Goal: Task Accomplishment & Management: Manage account settings

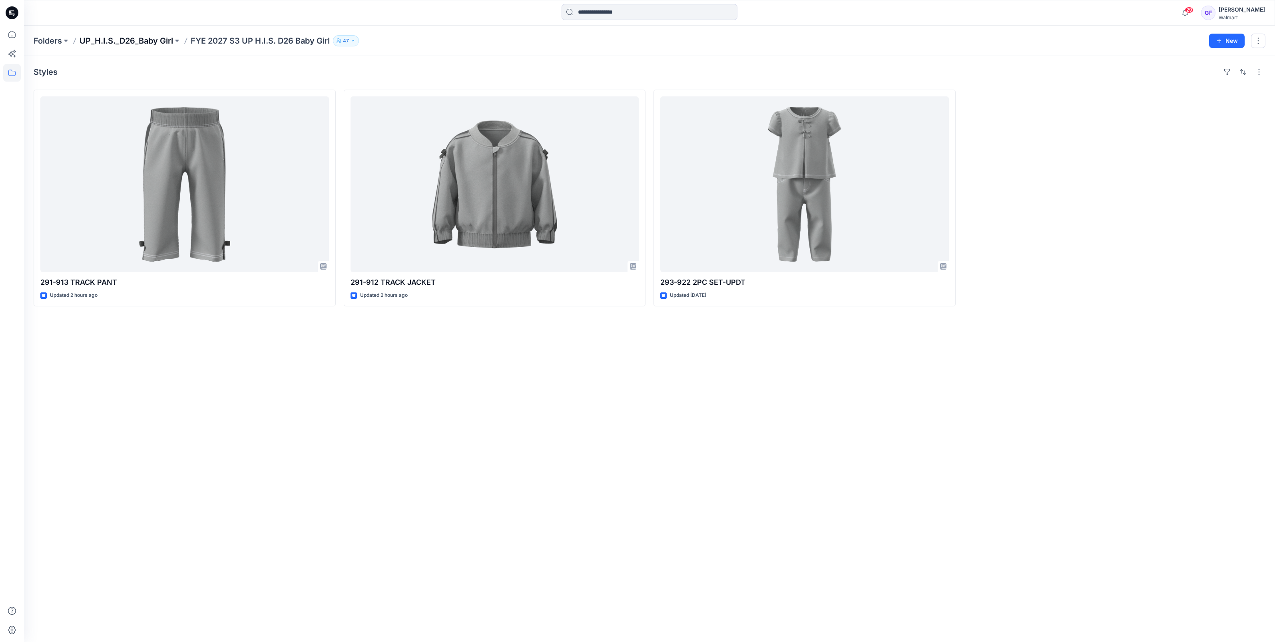
click at [126, 42] on p "UP_H.I.S._D26_Baby Girl" at bounding box center [127, 40] width 94 height 11
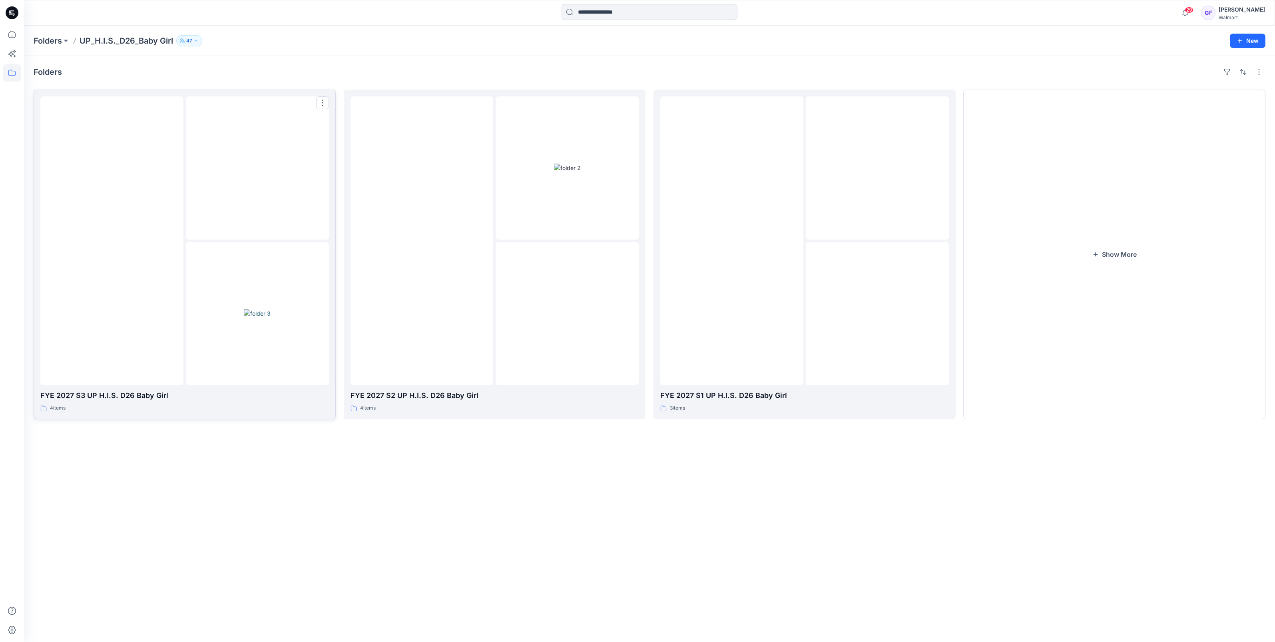
click at [244, 309] on img at bounding box center [257, 313] width 27 height 8
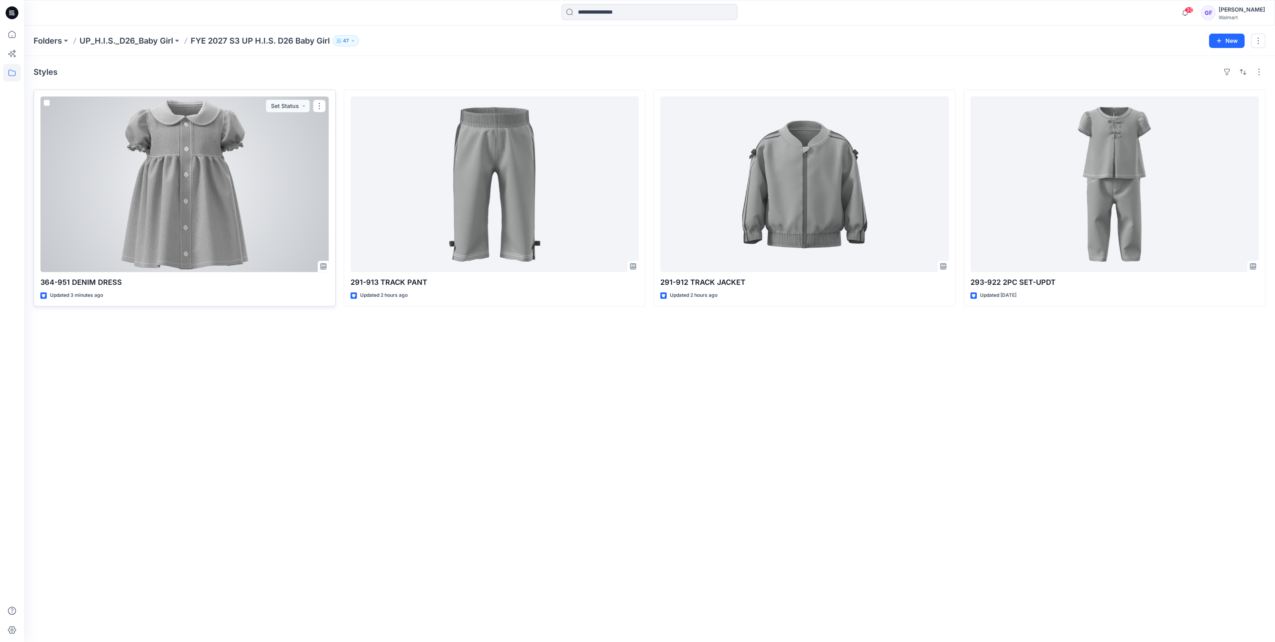
click at [198, 215] on div at bounding box center [184, 183] width 289 height 175
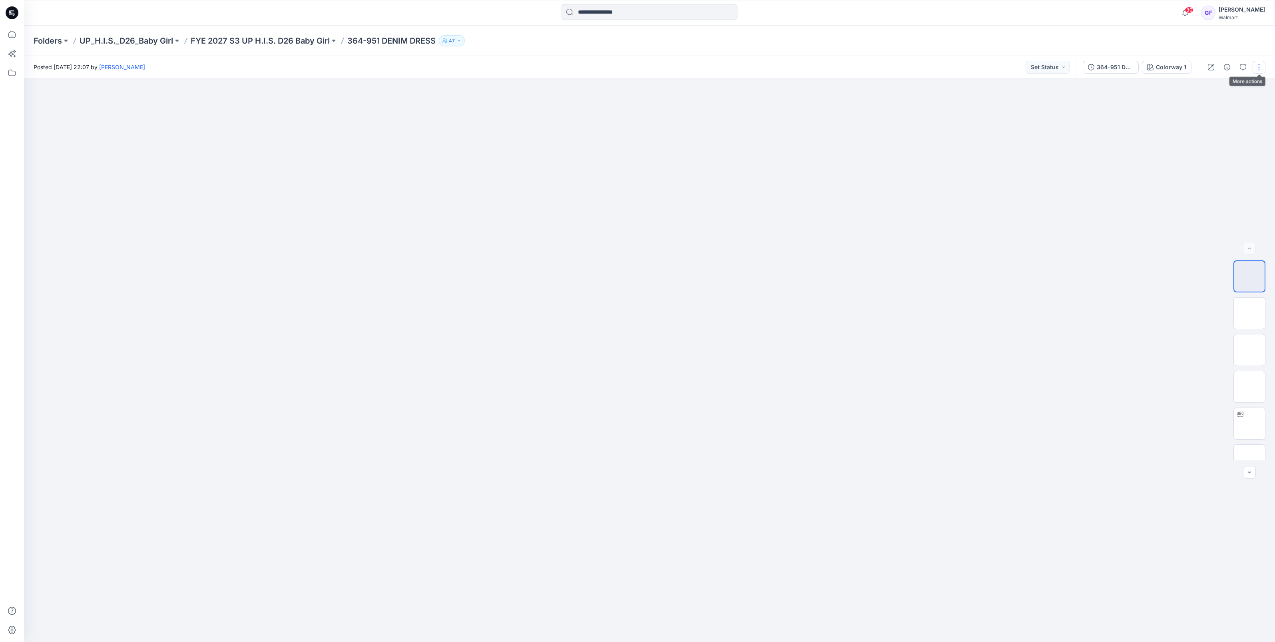
click at [1261, 62] on button "button" at bounding box center [1259, 67] width 13 height 13
click at [1211, 108] on p "Edit" at bounding box center [1208, 108] width 10 height 8
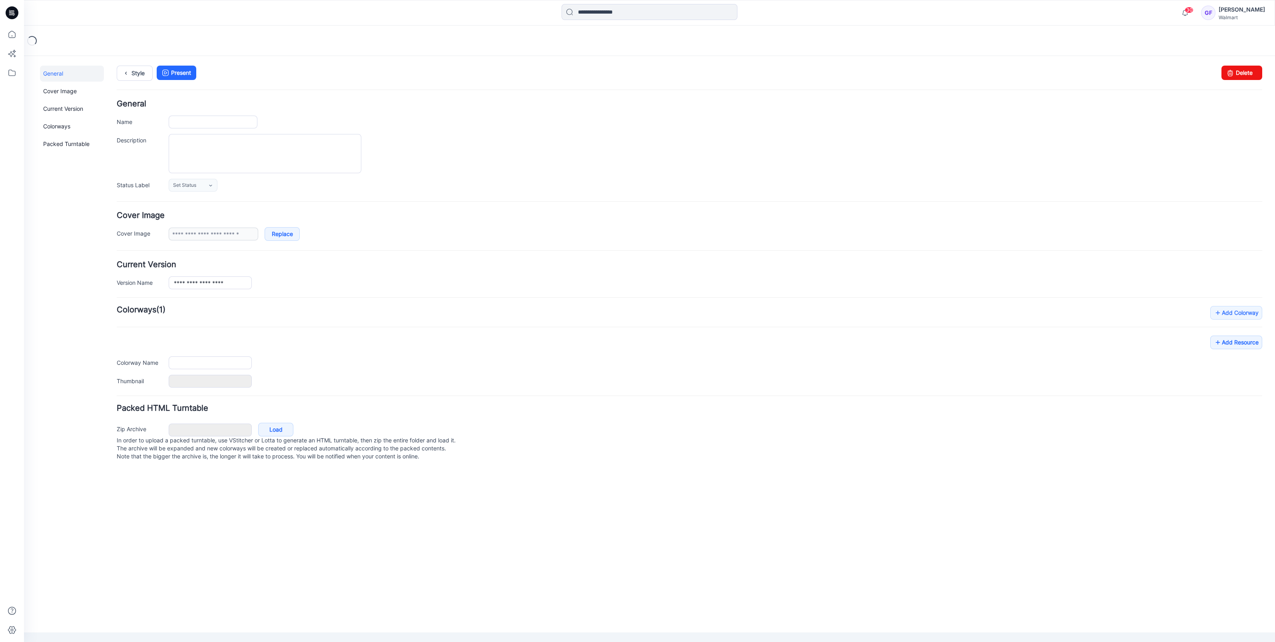
type input "**********"
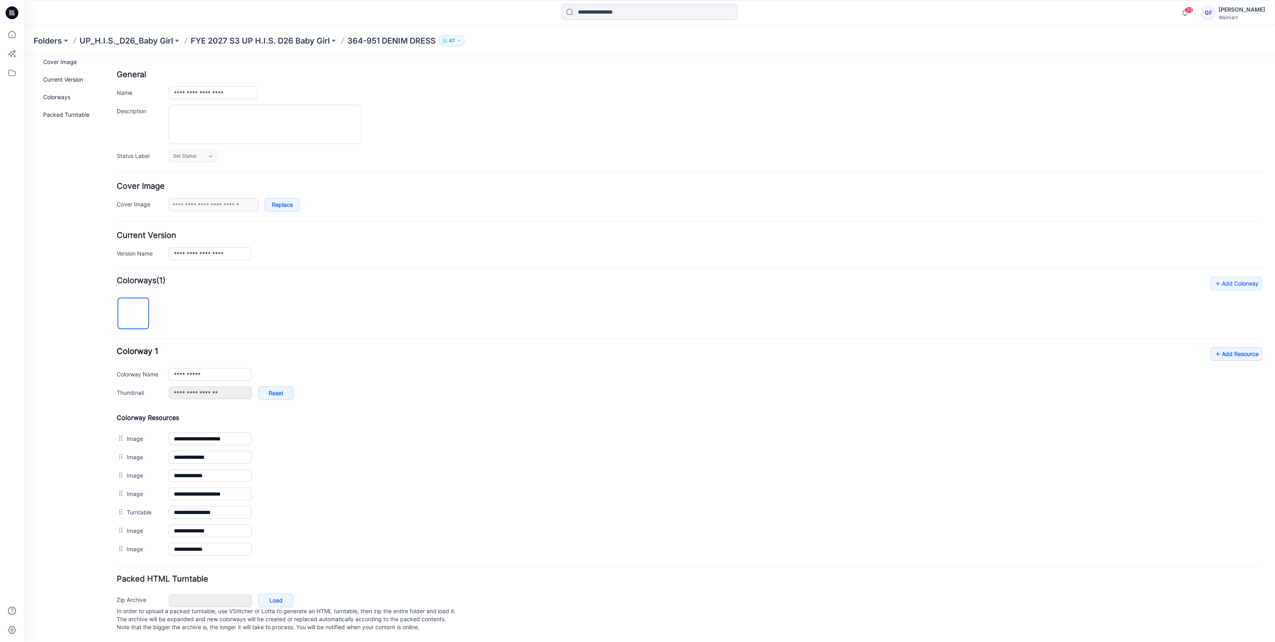
scroll to position [35, 0]
click at [1214, 347] on icon at bounding box center [1218, 353] width 8 height 13
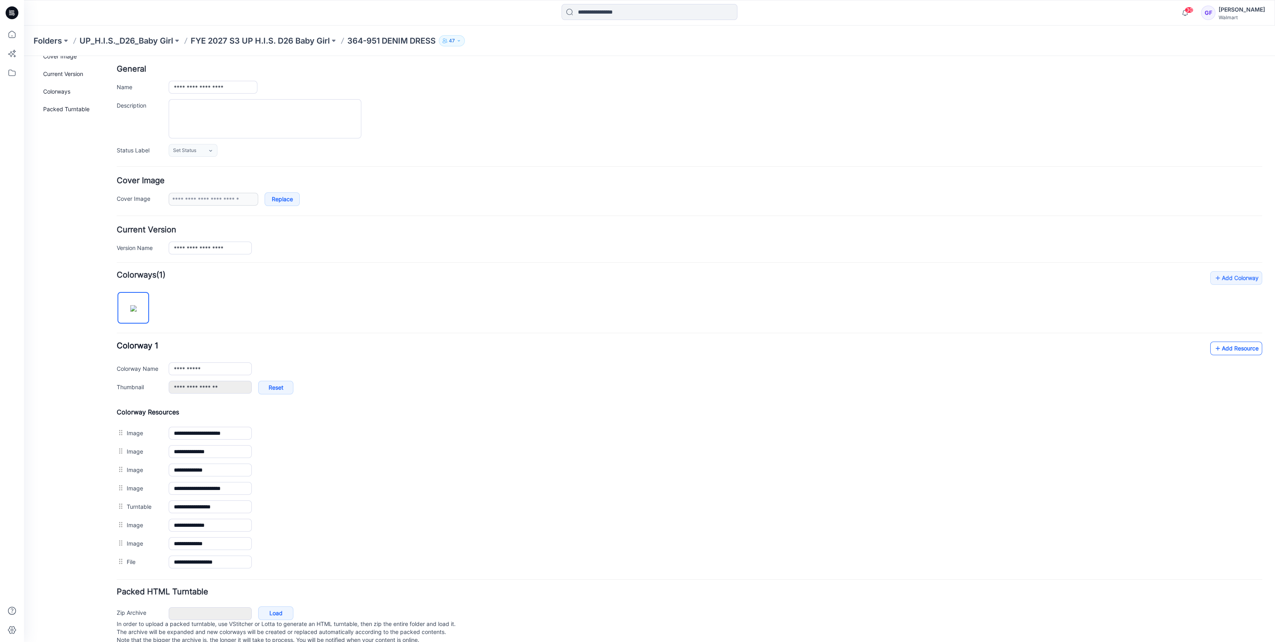
click at [1232, 349] on link "Add Resource" at bounding box center [1236, 348] width 52 height 14
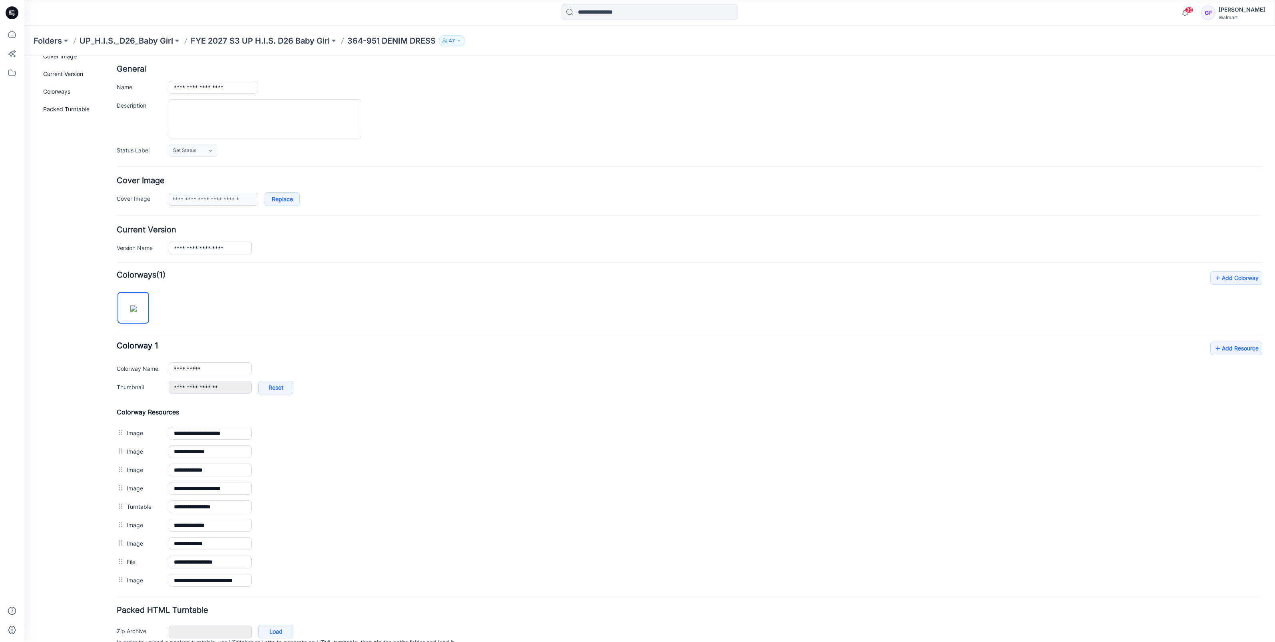
click at [292, 34] on div "Folders UP_H.I.S._D26_Baby Girl FYE 2027 S3 UP H.I.S. D26 Baby Girl 364-951 DEN…" at bounding box center [649, 41] width 1251 height 30
click at [293, 42] on p "FYE 2027 S3 UP H.I.S. D26 Baby Girl" at bounding box center [260, 40] width 139 height 11
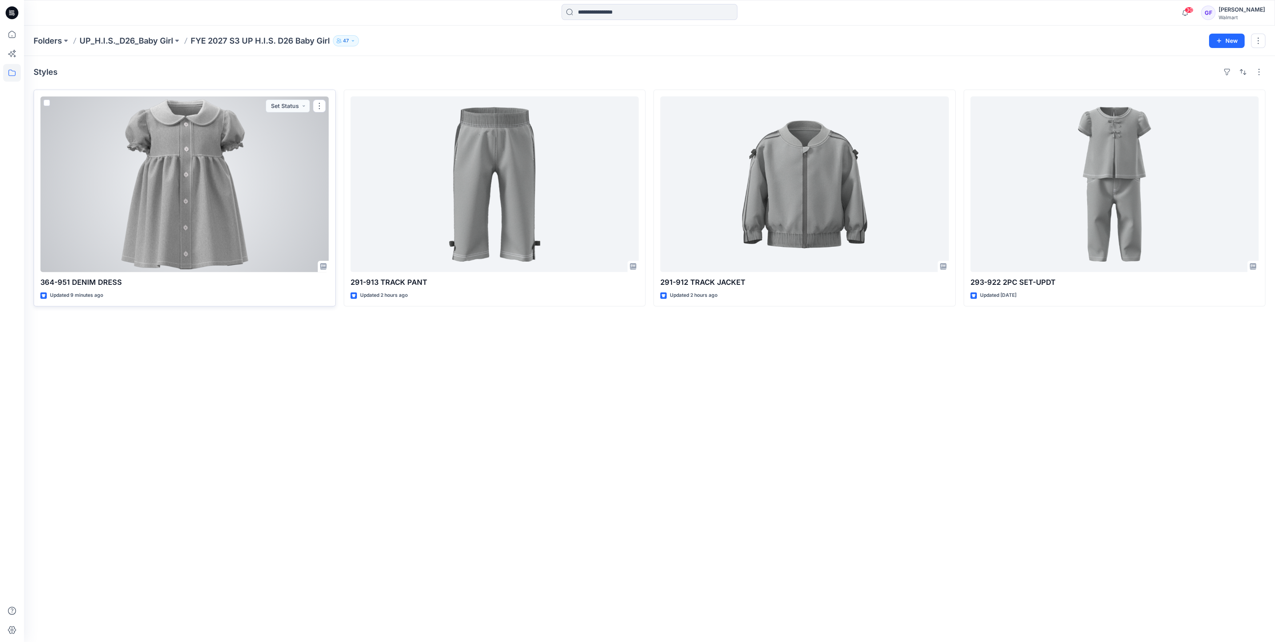
click at [174, 143] on div at bounding box center [184, 183] width 289 height 175
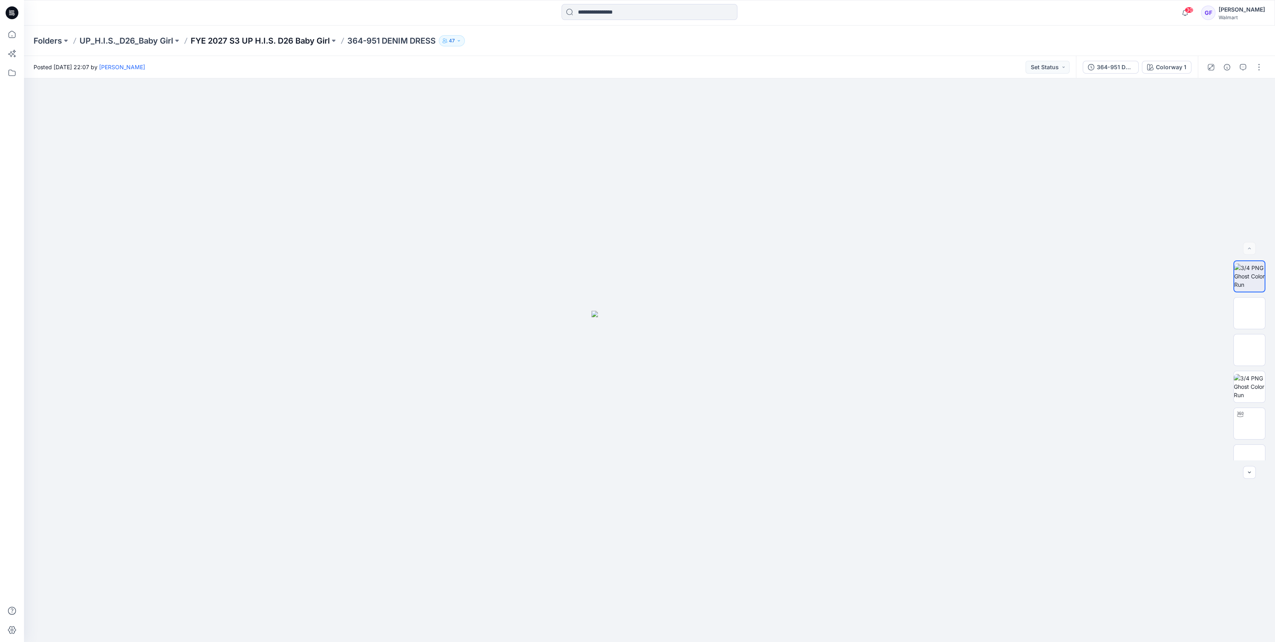
click at [311, 35] on p "FYE 2027 S3 UP H.I.S. D26 Baby Girl" at bounding box center [260, 40] width 139 height 11
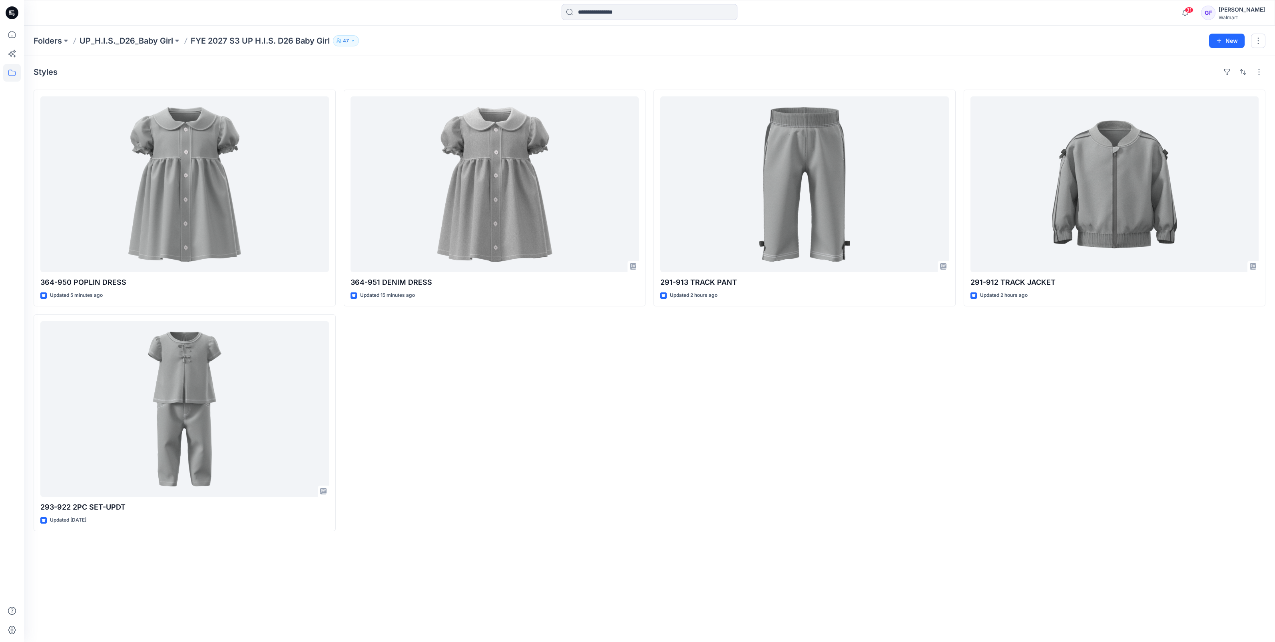
click at [222, 43] on p "FYE 2027 S3 UP H.I.S. D26 Baby Girl" at bounding box center [260, 40] width 139 height 11
click at [151, 46] on p "UP_H.I.S._D26_Baby Girl" at bounding box center [127, 40] width 94 height 11
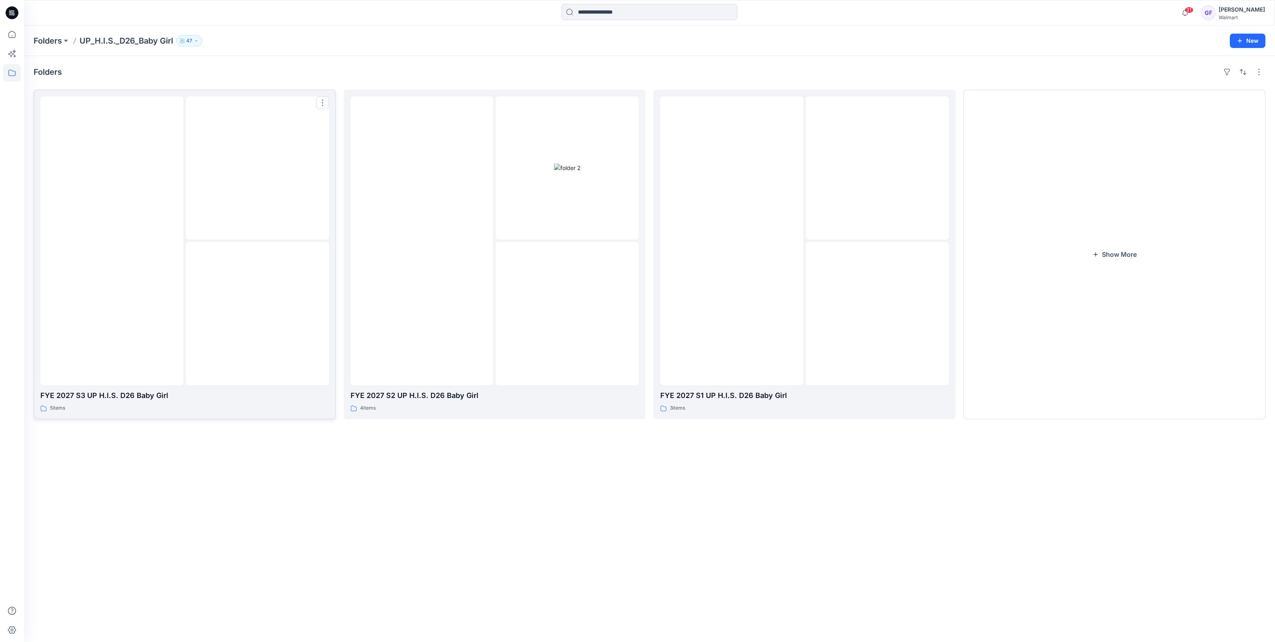
click at [257, 168] on img at bounding box center [257, 168] width 0 height 0
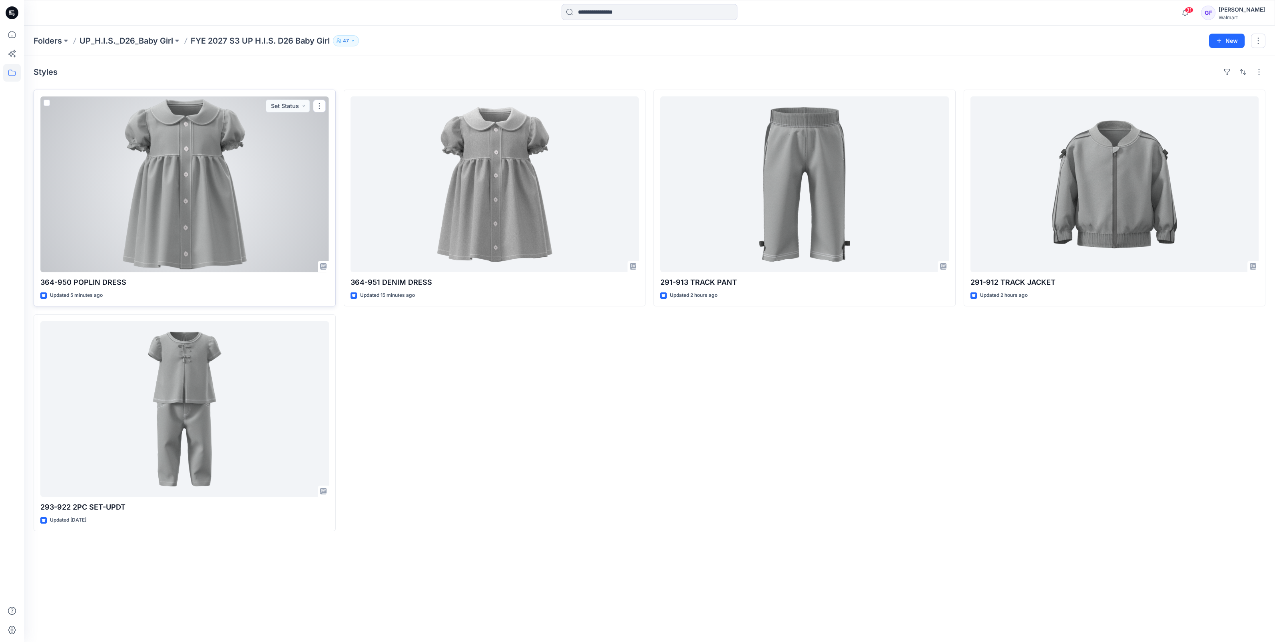
click at [298, 220] on div at bounding box center [184, 183] width 289 height 175
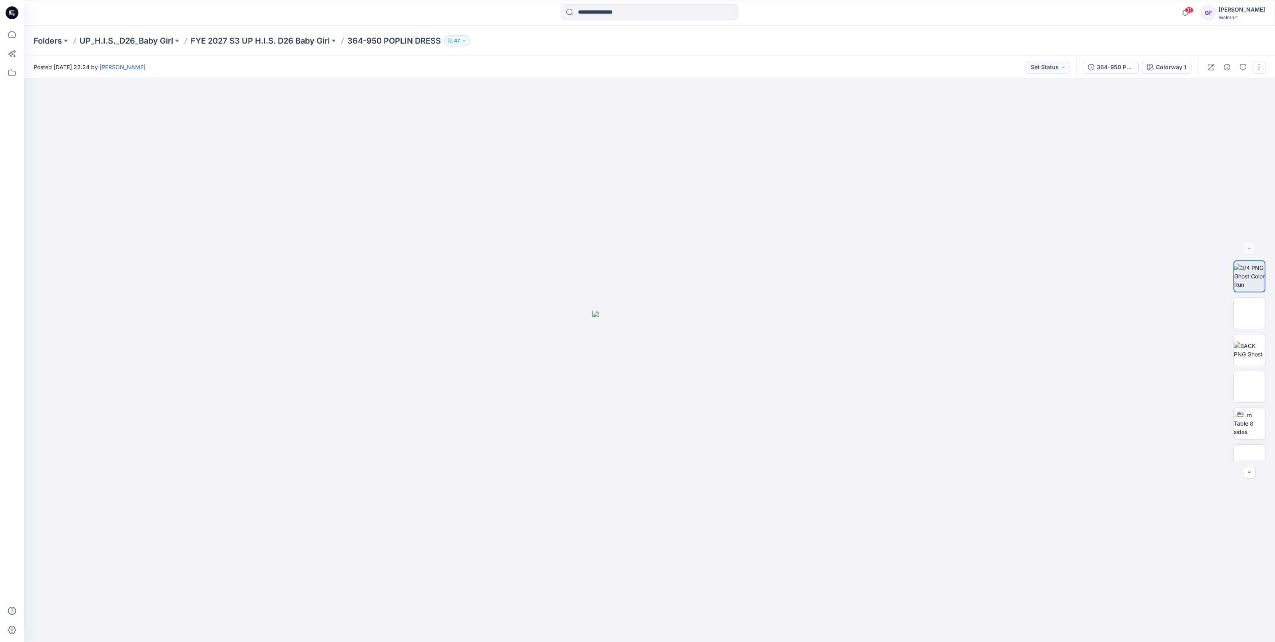
click at [1256, 71] on button "button" at bounding box center [1259, 67] width 13 height 13
click at [1207, 112] on p "Edit" at bounding box center [1208, 108] width 10 height 8
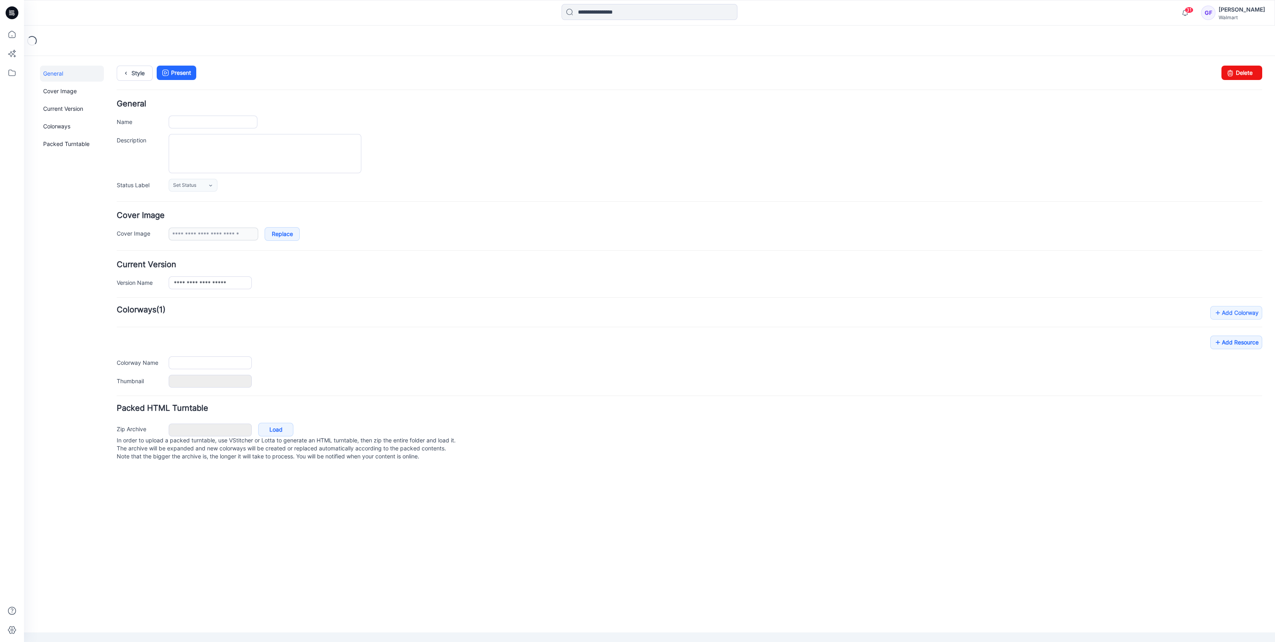
type input "**********"
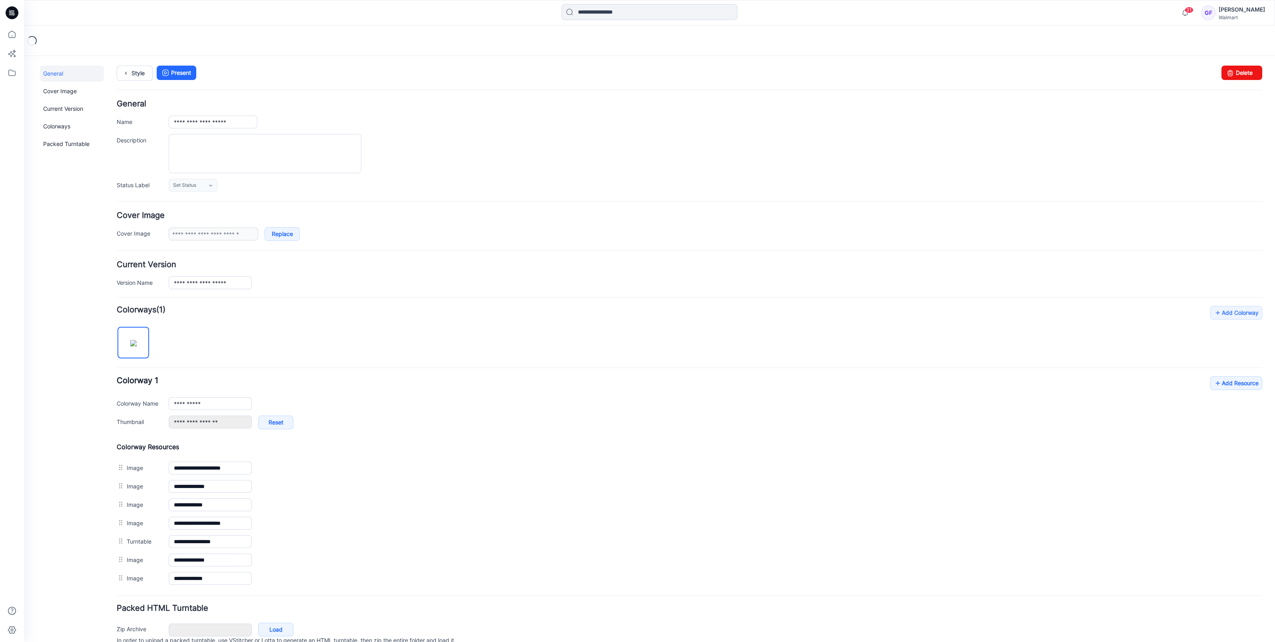
click at [1218, 373] on div "**********" at bounding box center [690, 446] width 1146 height 281
click at [1220, 384] on link "Add Resource" at bounding box center [1236, 383] width 52 height 14
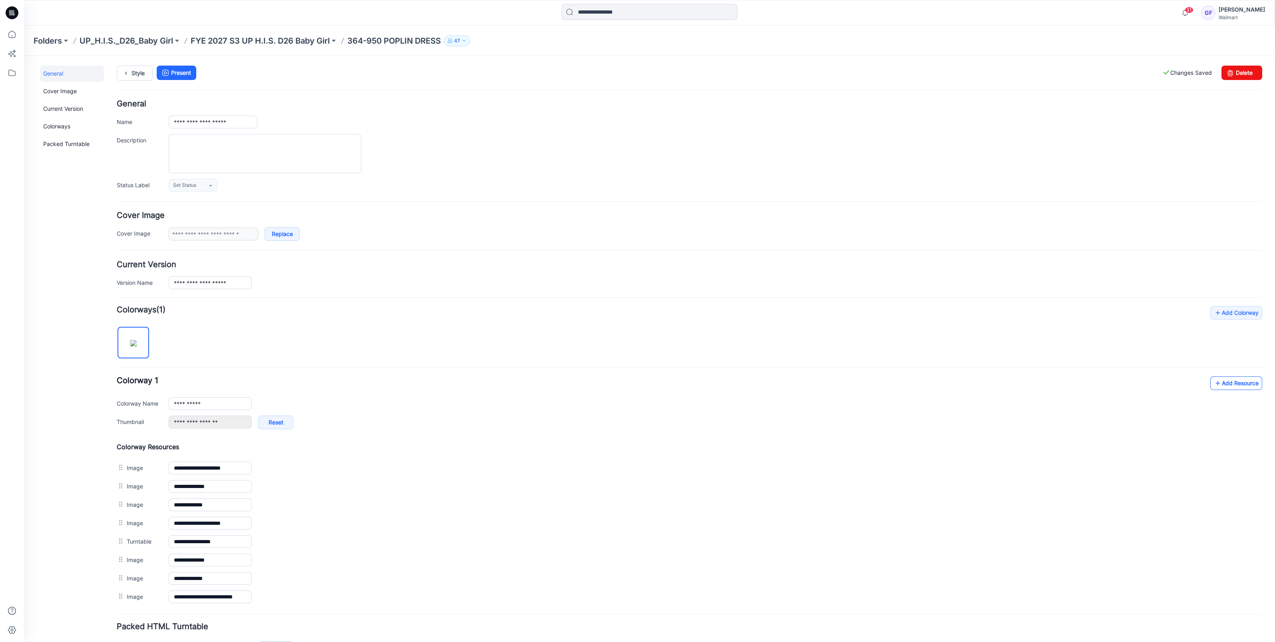
click at [1241, 384] on link "Add Resource" at bounding box center [1236, 383] width 52 height 14
click at [312, 38] on p "FYE 2027 S3 UP H.I.S. D26 Baby Girl" at bounding box center [260, 40] width 139 height 11
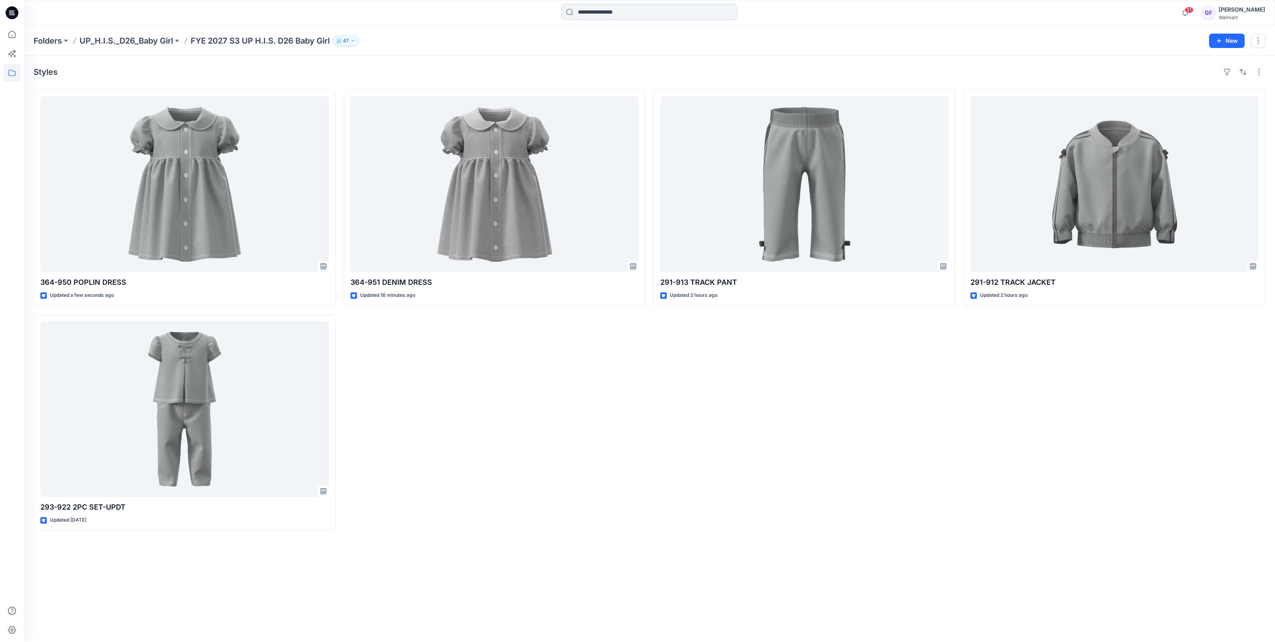
click at [502, 395] on div "364-951 DENIM DRESS Updated 16 minutes ago" at bounding box center [495, 310] width 302 height 441
click at [901, 522] on div "291-913 TRACK PANT Updated 2 hours ago" at bounding box center [805, 310] width 302 height 441
click at [1193, 16] on icon "button" at bounding box center [1185, 13] width 15 height 16
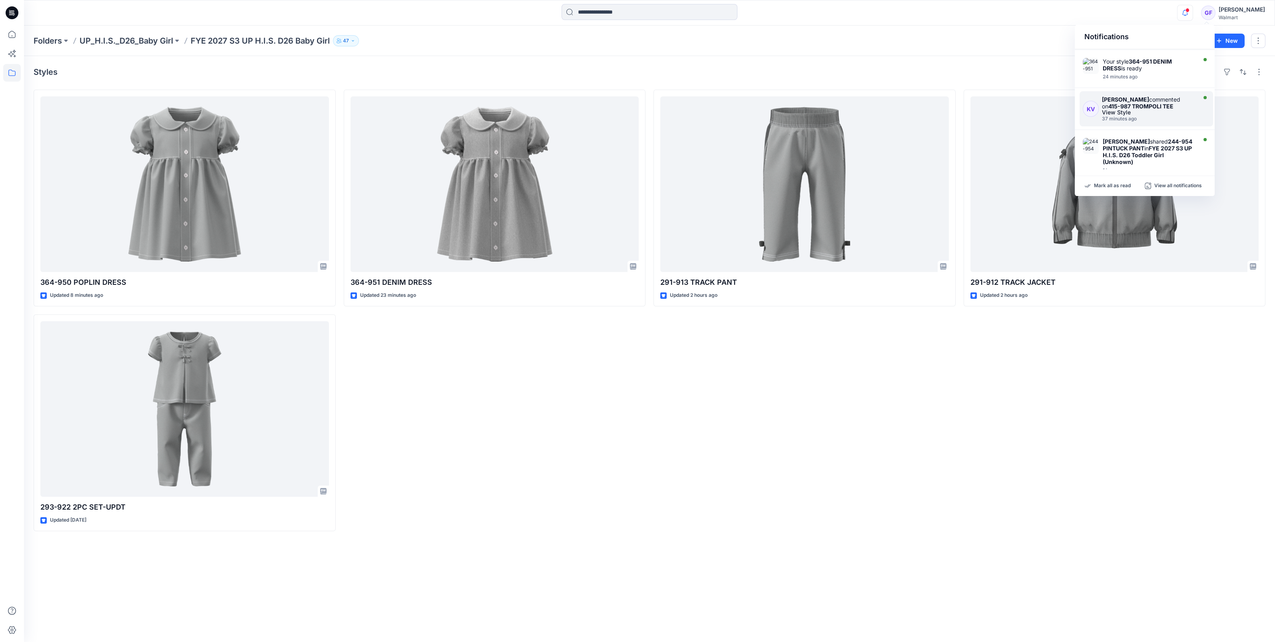
scroll to position [50, 0]
click at [1137, 96] on div "View Style" at bounding box center [1148, 97] width 93 height 6
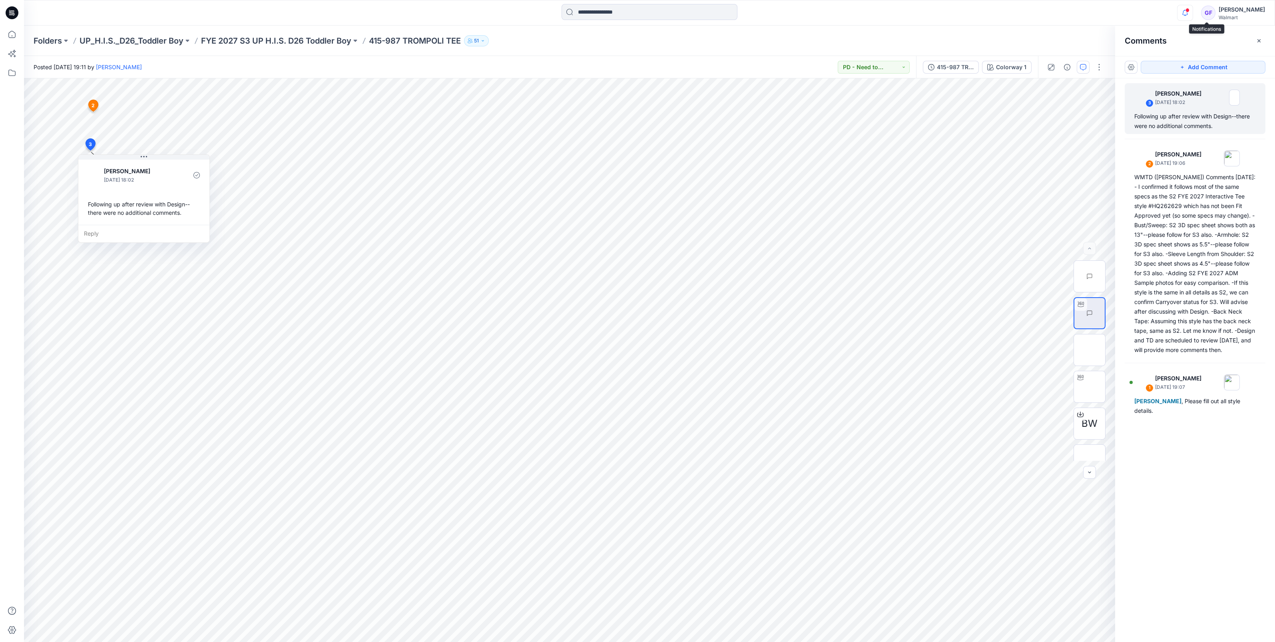
click at [1190, 12] on span at bounding box center [1188, 10] width 4 height 4
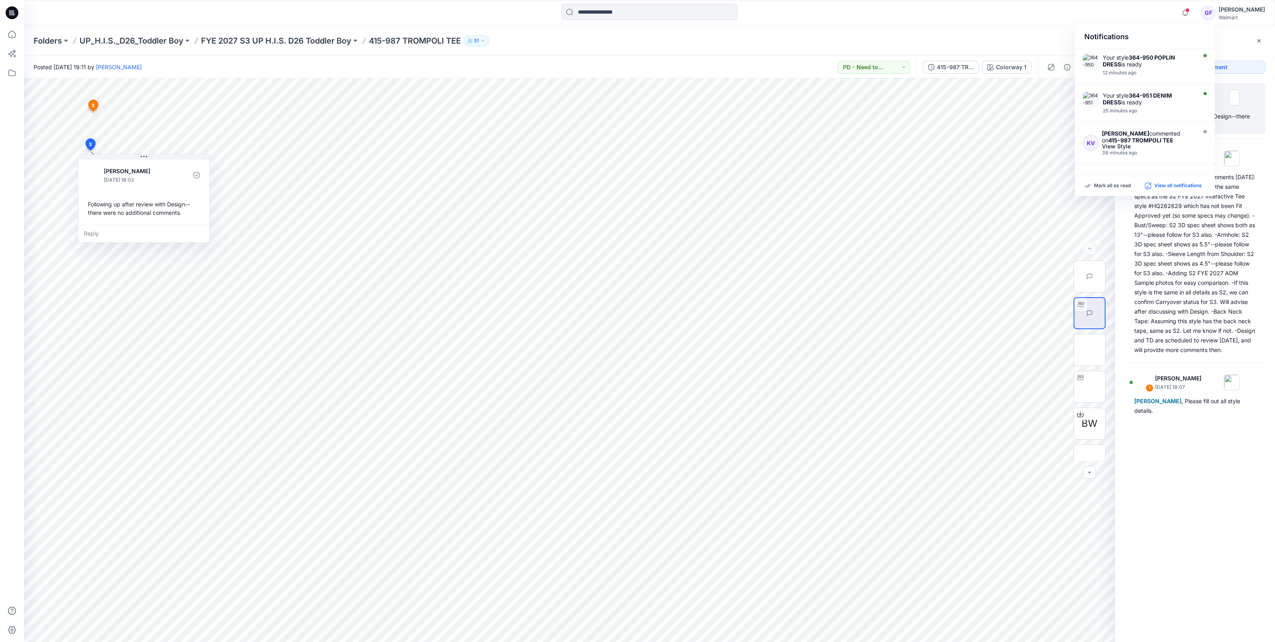
click at [1176, 187] on p "View all notifications" at bounding box center [1178, 185] width 48 height 7
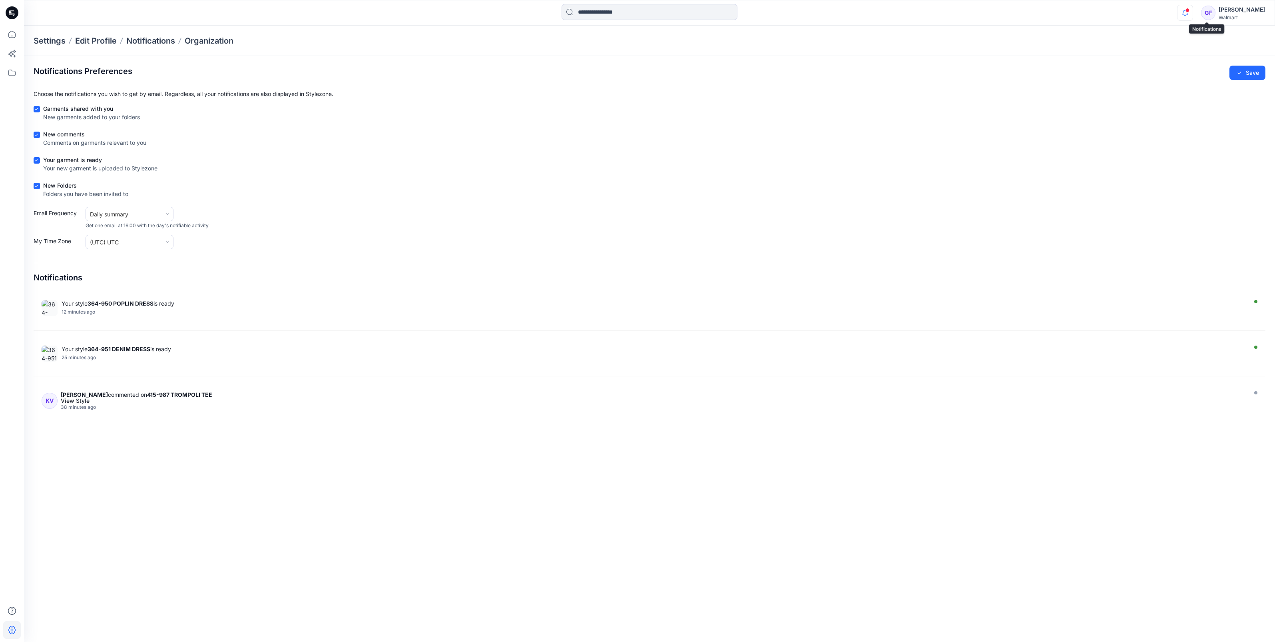
click at [1193, 14] on icon "button" at bounding box center [1185, 13] width 15 height 16
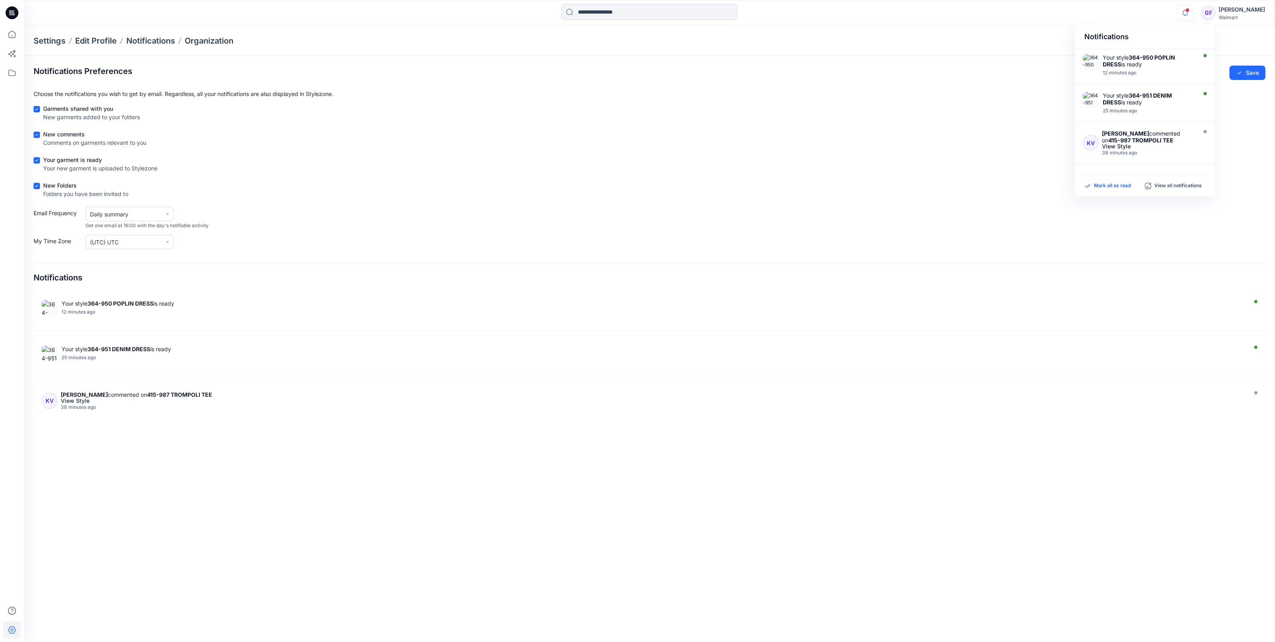
click at [1105, 186] on p "Mark all as read" at bounding box center [1112, 185] width 37 height 7
click at [6, 37] on icon at bounding box center [12, 35] width 18 height 18
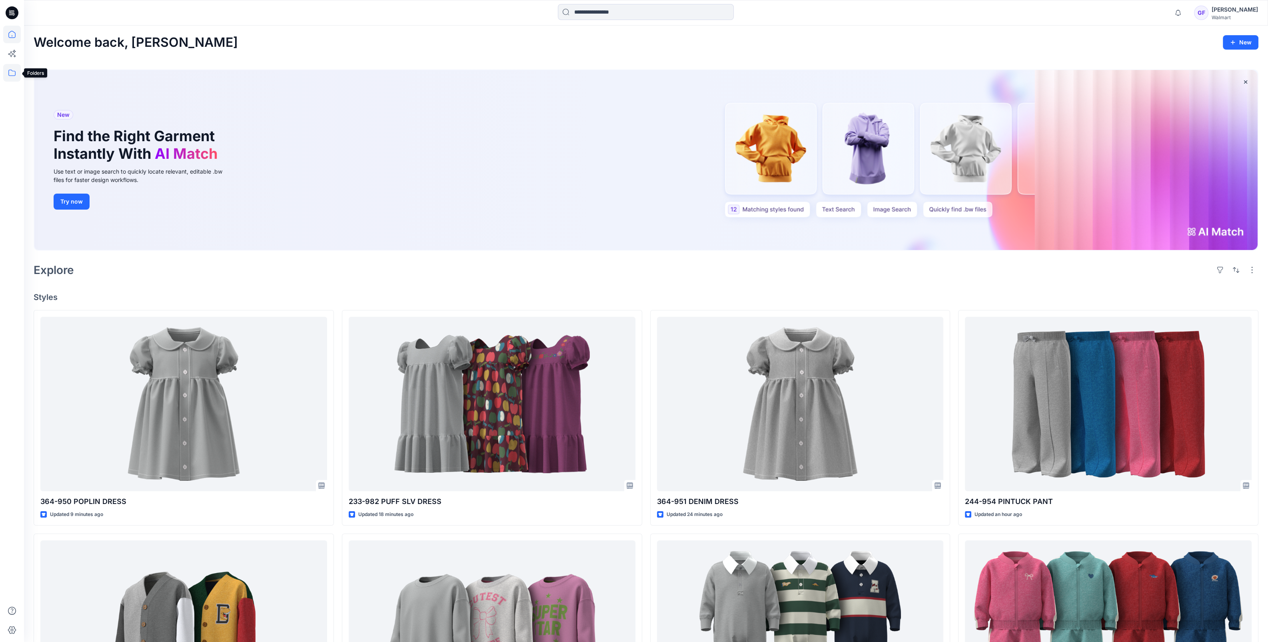
click at [16, 76] on icon at bounding box center [12, 73] width 18 height 18
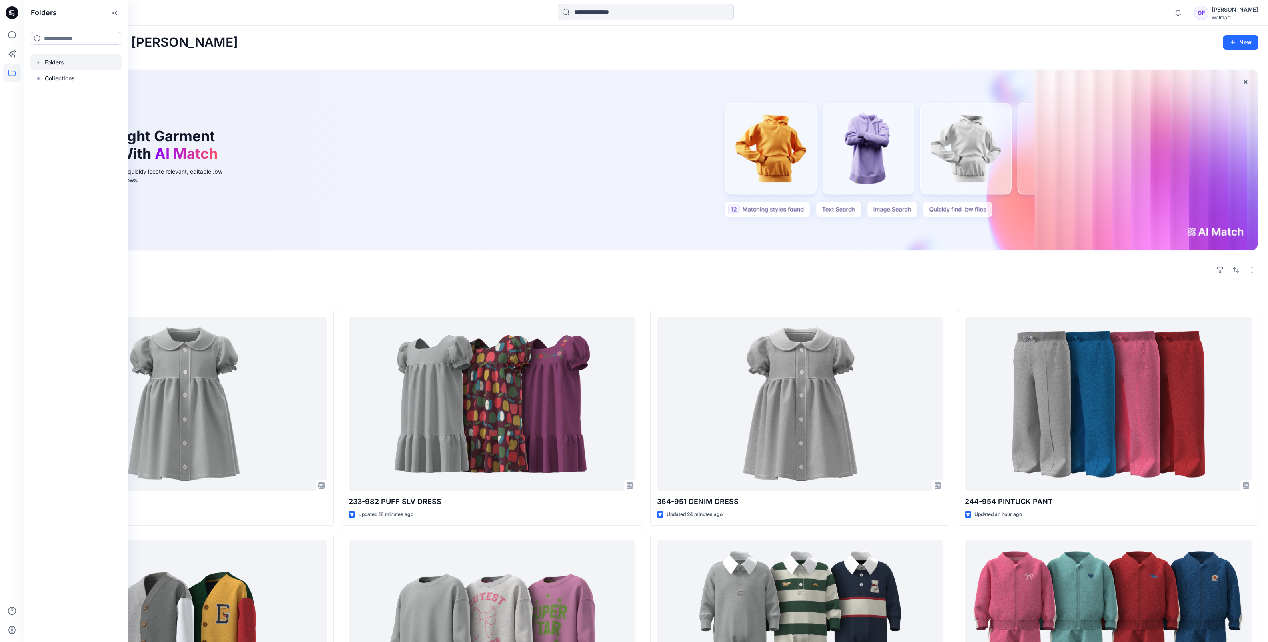
click at [54, 64] on div at bounding box center [75, 62] width 91 height 16
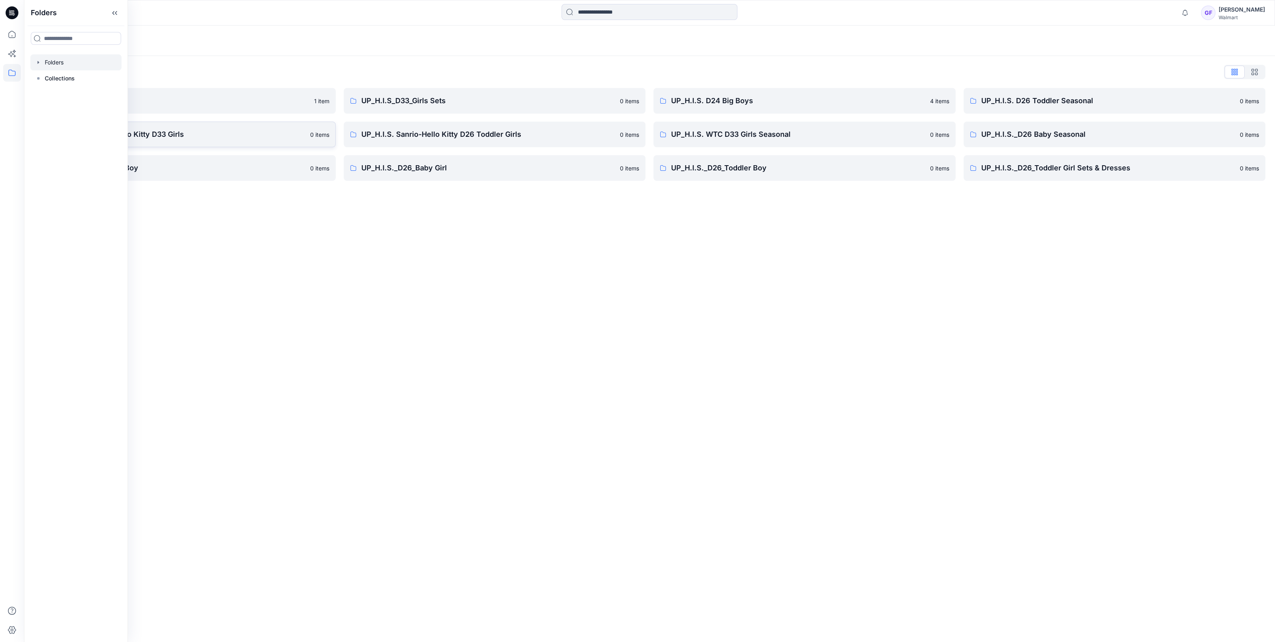
click at [335, 131] on link "UP_H.I.S. Sanrio- Hello Kitty D33 Girls 0 items" at bounding box center [185, 135] width 302 height 26
click at [683, 332] on div "Folders Folders List TWEEN HIS D33 Girls 1 item UP_H.I.S. Sanrio- Hello Kitty D…" at bounding box center [649, 334] width 1251 height 616
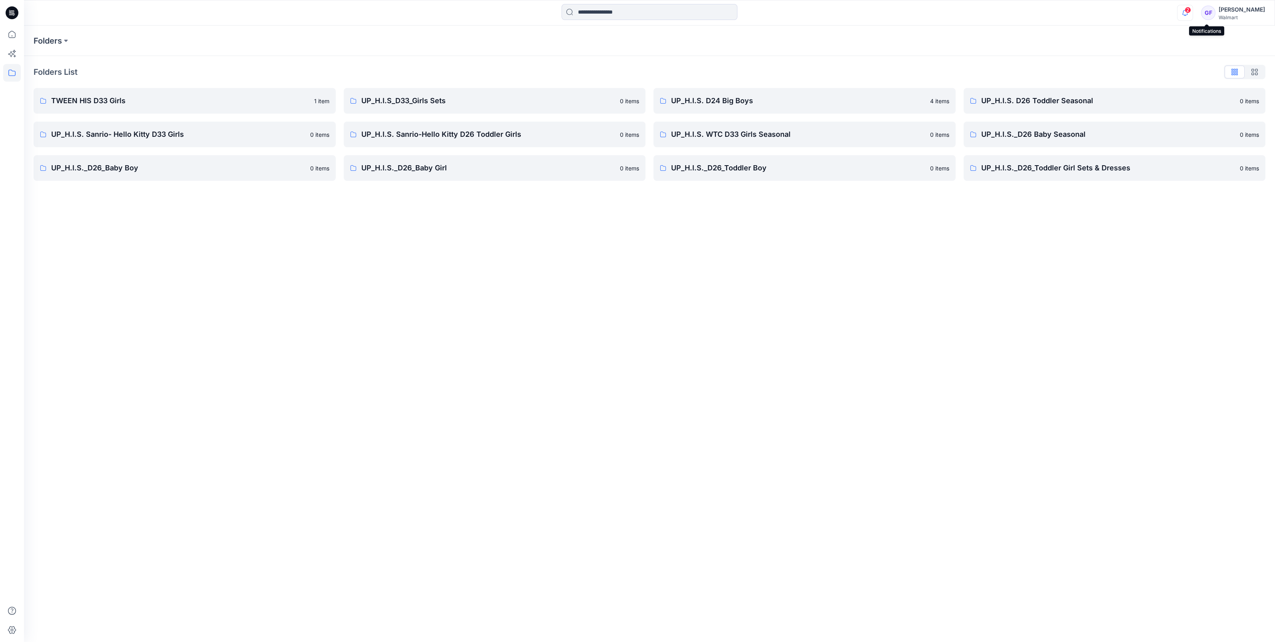
click at [1193, 12] on icon "button" at bounding box center [1185, 13] width 15 height 16
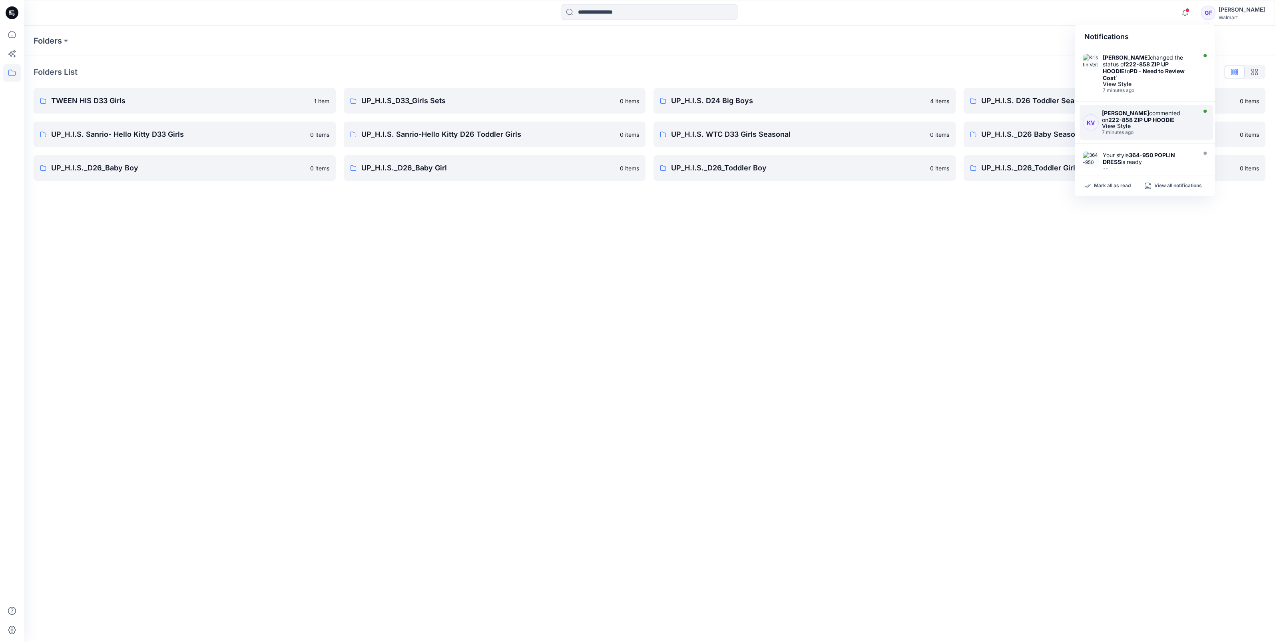
click at [1153, 123] on div "View Style" at bounding box center [1148, 126] width 93 height 6
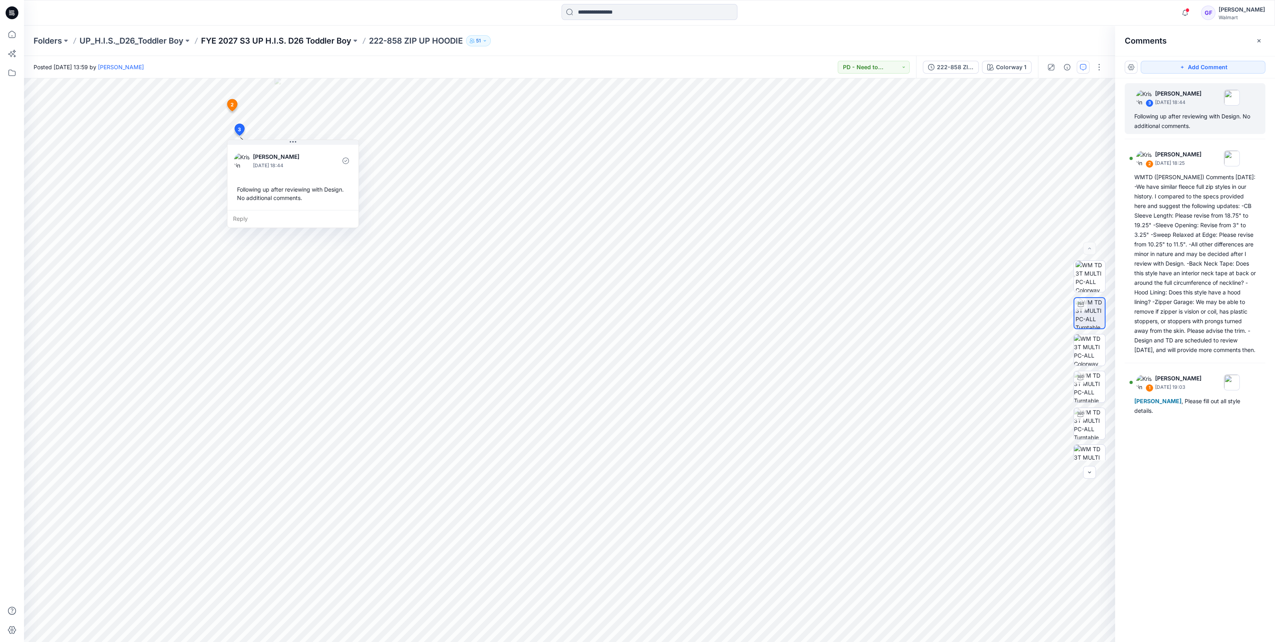
click at [287, 42] on p "FYE 2027 S3 UP H.I.S. D26 Toddler Boy" at bounding box center [276, 40] width 150 height 11
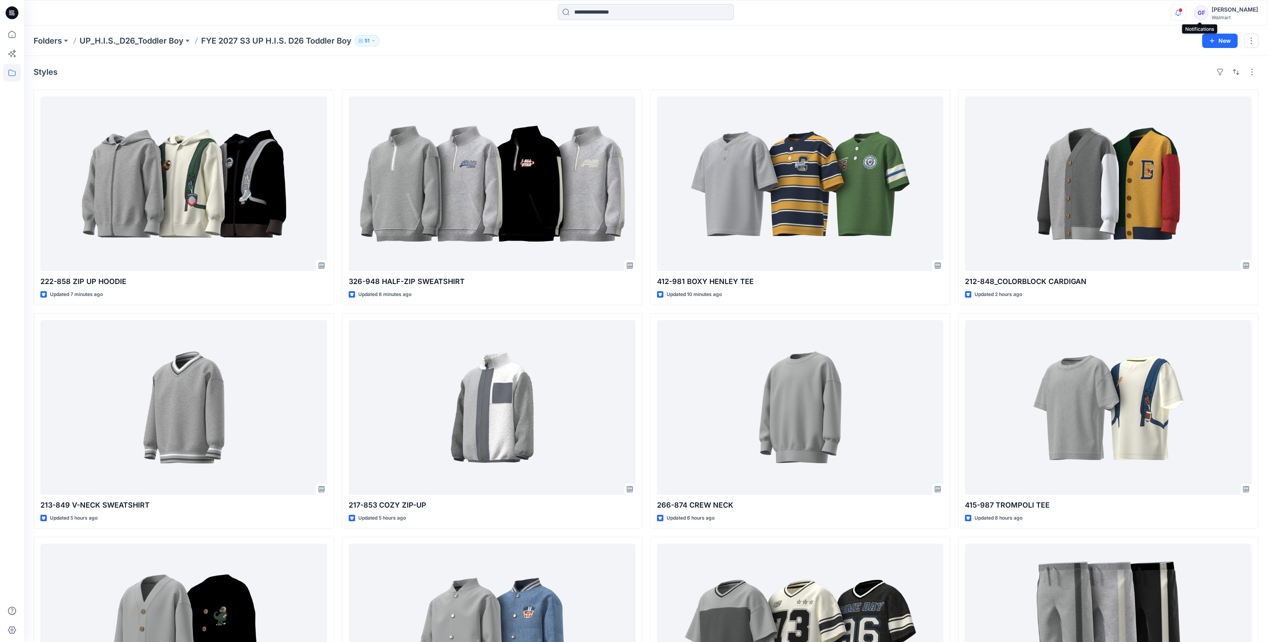
click at [1185, 8] on icon "button" at bounding box center [1177, 13] width 15 height 16
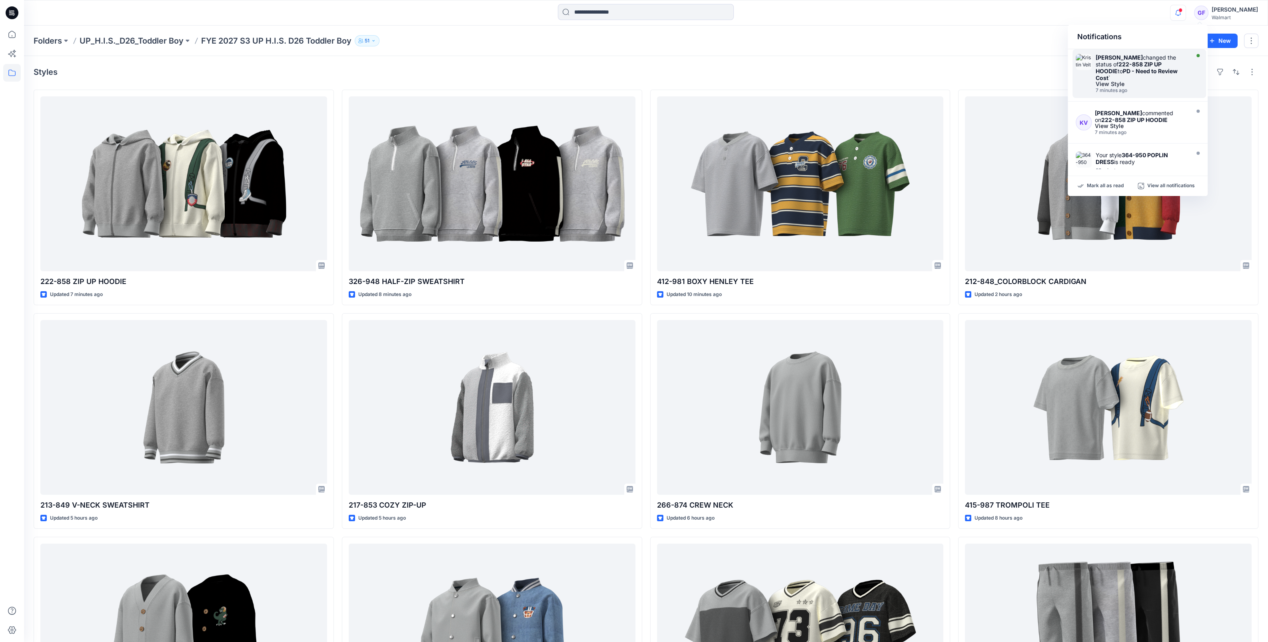
click at [1122, 62] on strong "222-858 ZIP UP HOODIE" at bounding box center [1128, 68] width 66 height 14
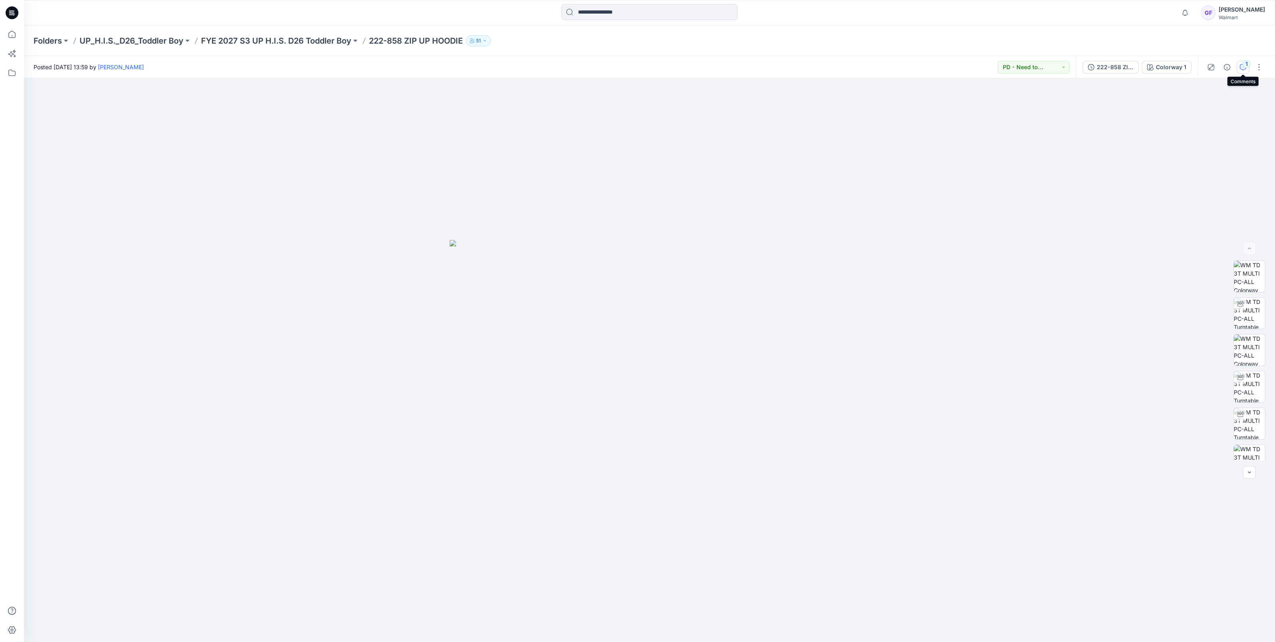
click at [1248, 66] on div "1" at bounding box center [1247, 64] width 8 height 8
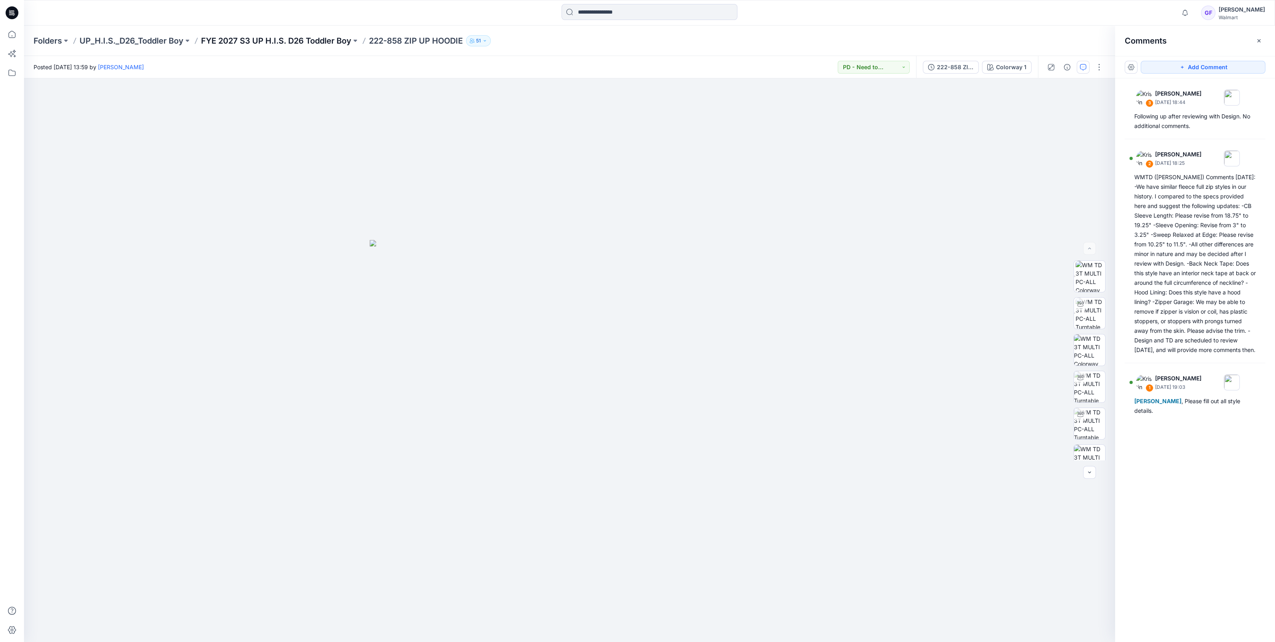
click at [276, 39] on p "FYE 2027 S3 UP H.I.S. D26 Toddler Boy" at bounding box center [276, 40] width 150 height 11
